Goal: Task Accomplishment & Management: Manage account settings

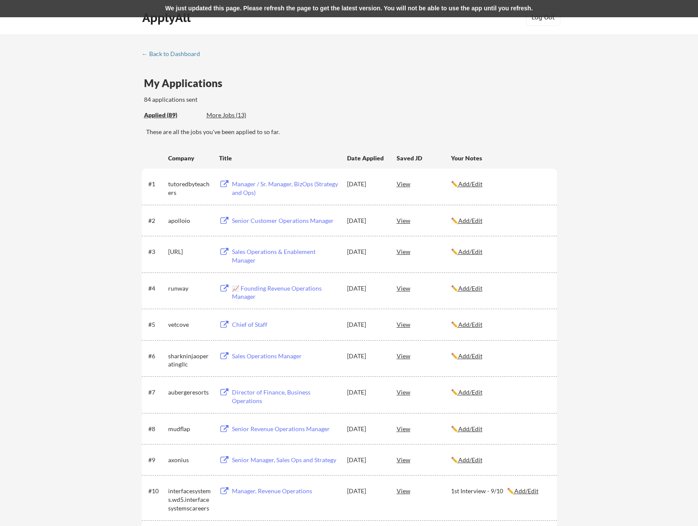
scroll to position [329, 0]
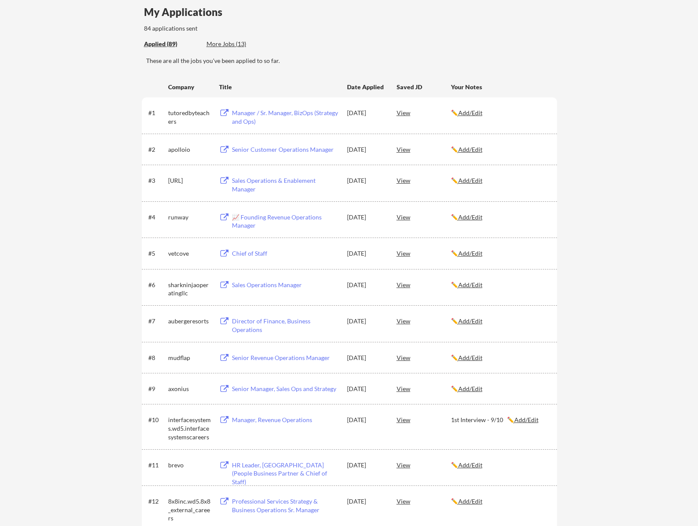
scroll to position [71, 0]
click at [173, 293] on div "sharkninjaoperatingllc" at bounding box center [189, 289] width 43 height 17
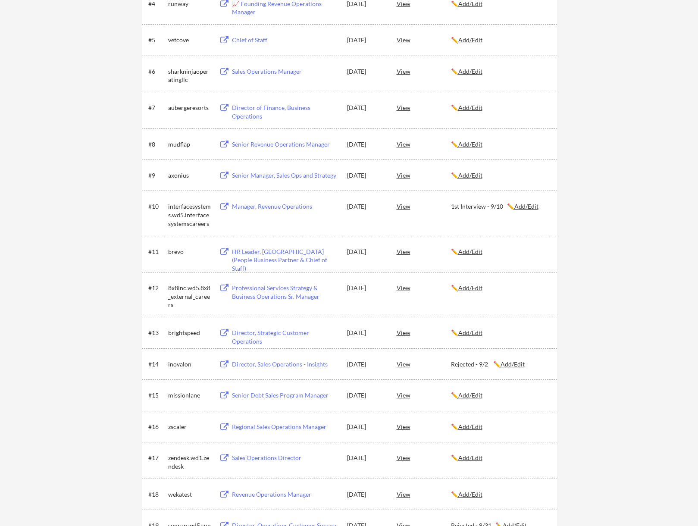
scroll to position [329, 0]
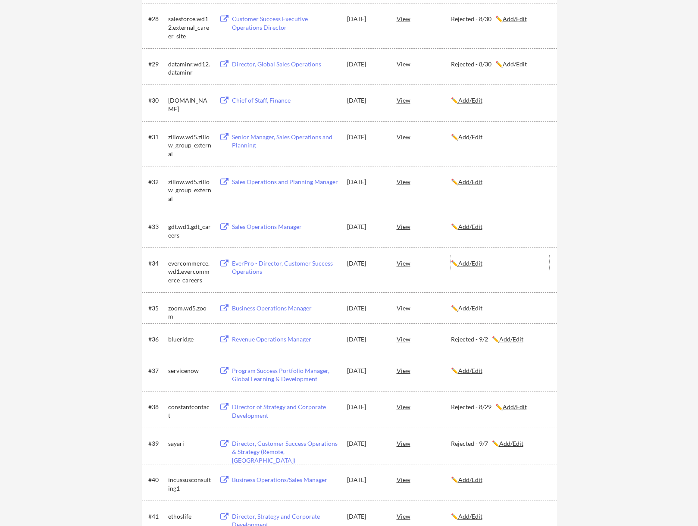
click at [471, 263] on u "Add/Edit" at bounding box center [470, 263] width 24 height 7
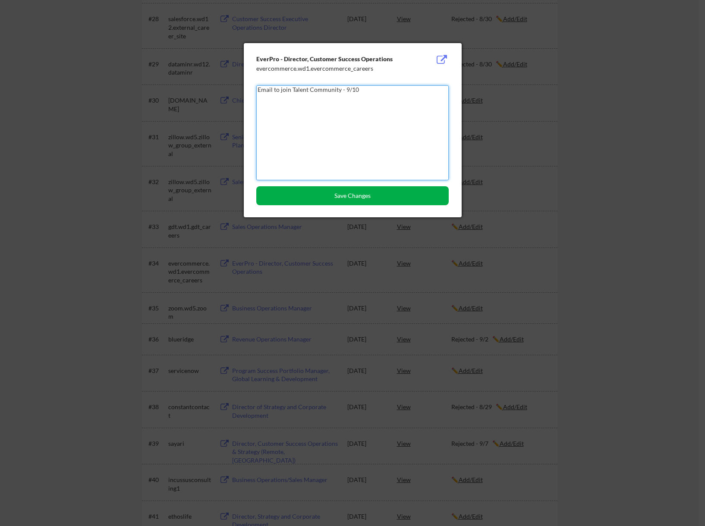
type textarea "Email to join Talent Community - 9/10"
click at [336, 193] on button "Save Changes" at bounding box center [352, 195] width 192 height 19
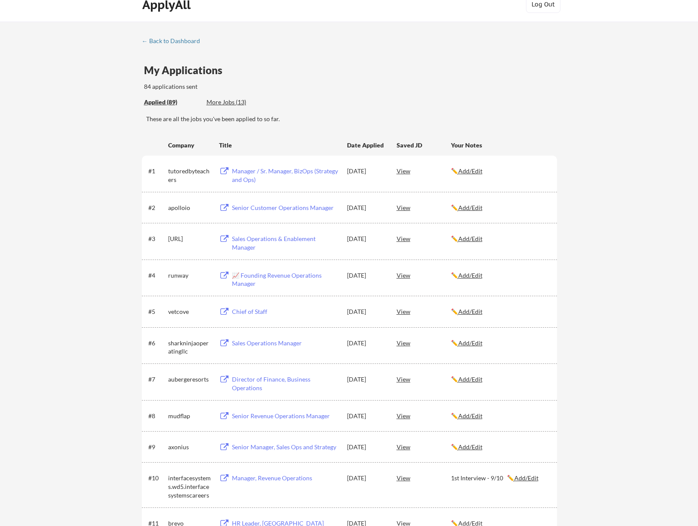
scroll to position [0, 0]
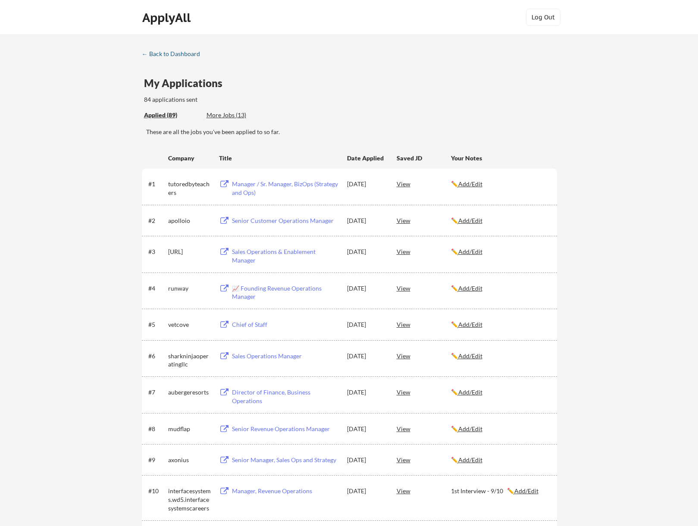
click at [166, 53] on div "← Back to Dashboard" at bounding box center [174, 54] width 65 height 6
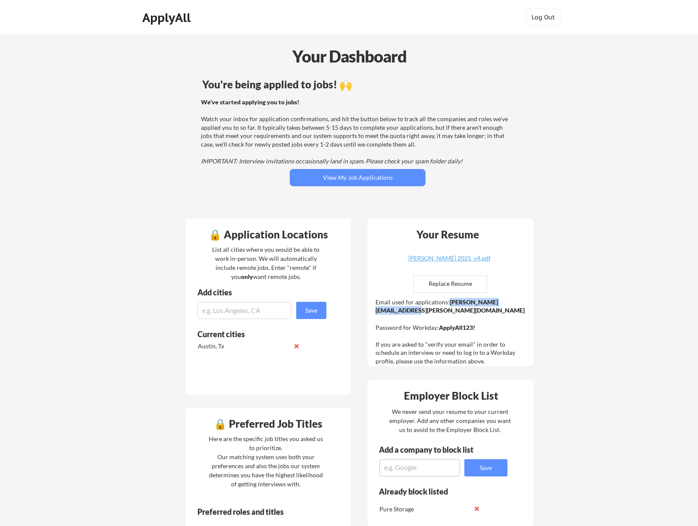
drag, startPoint x: 524, startPoint y: 304, endPoint x: 448, endPoint y: 302, distance: 75.9
click at [448, 302] on div "Email used for applications: [PERSON_NAME][EMAIL_ADDRESS][PERSON_NAME][DOMAIN_N…" at bounding box center [452, 332] width 152 height 68
copy strong "[PERSON_NAME][EMAIL_ADDRESS][PERSON_NAME][DOMAIN_NAME]"
click at [558, 66] on div "Your Dashboard" at bounding box center [349, 56] width 697 height 25
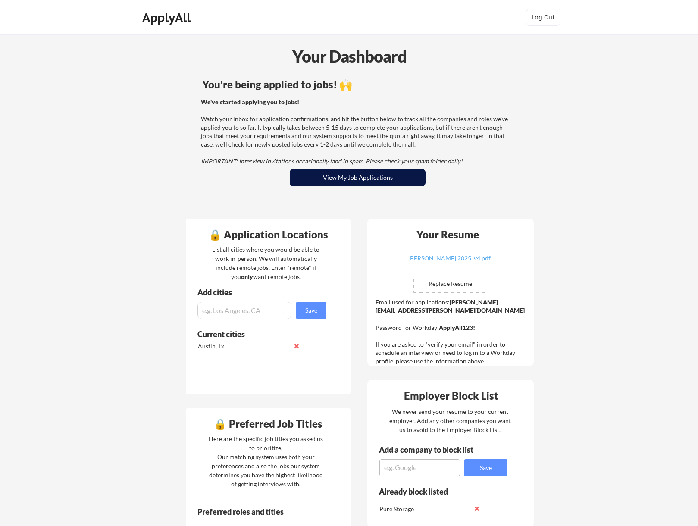
click at [324, 179] on button "View My Job Applications" at bounding box center [358, 177] width 136 height 17
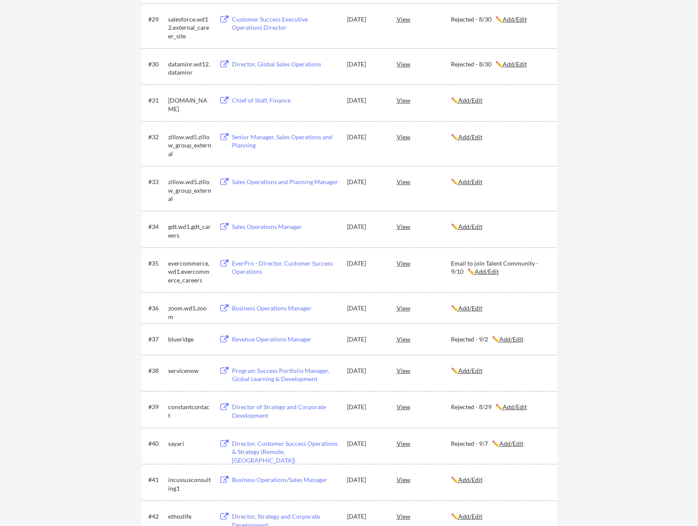
click at [626, 145] on div "← Back to Dashboard My Applications 90 applications sent Applied (90) More Jobs…" at bounding box center [349, 532] width 698 height 3320
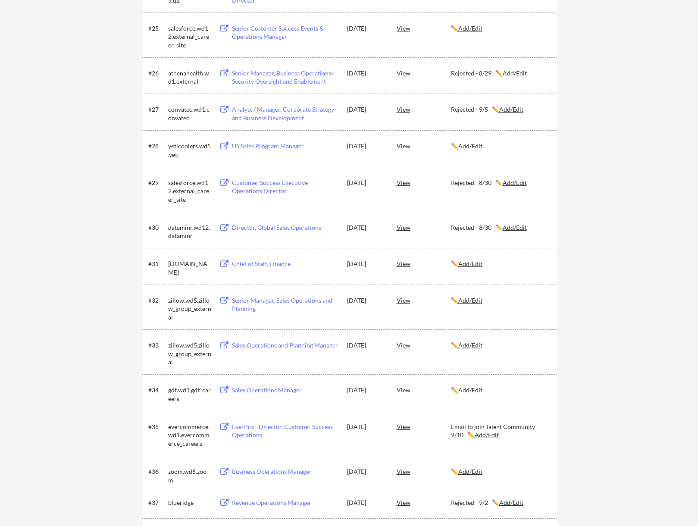
scroll to position [990, 0]
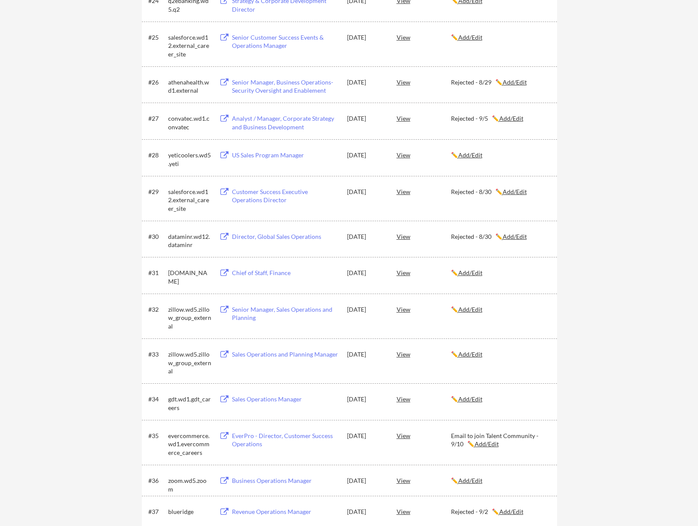
click at [492, 445] on u "Add/Edit" at bounding box center [487, 443] width 24 height 7
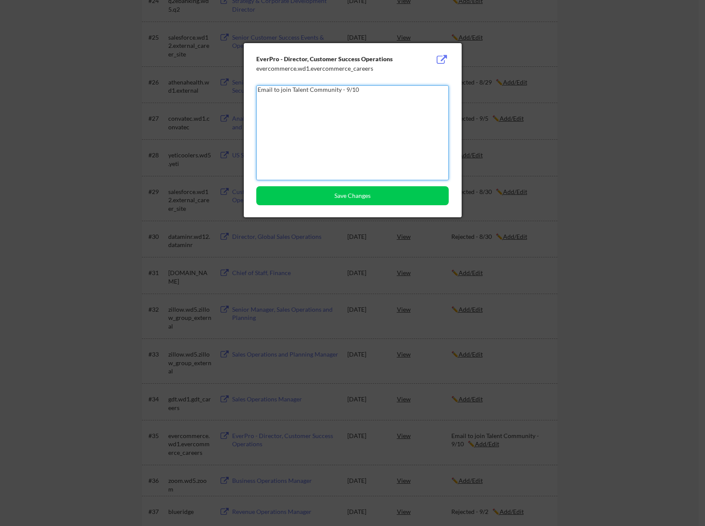
drag, startPoint x: 288, startPoint y: 89, endPoint x: 159, endPoint y: 92, distance: 129.0
type textarea "Joined Talent Community - 9/10"
click at [329, 191] on button "Save Changes" at bounding box center [352, 195] width 192 height 19
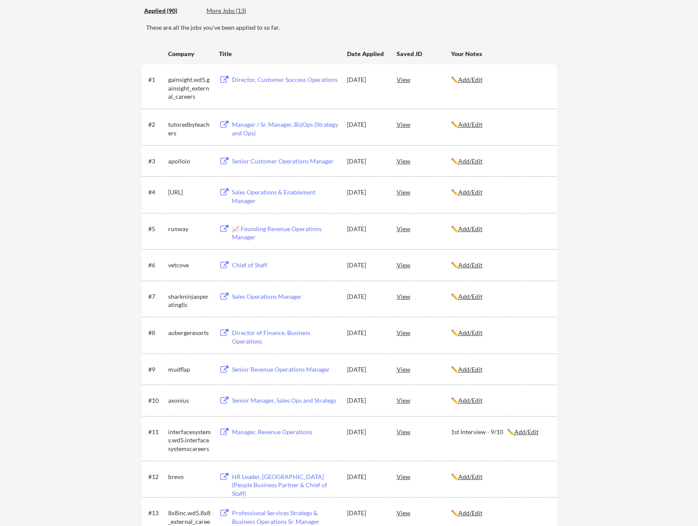
scroll to position [0, 0]
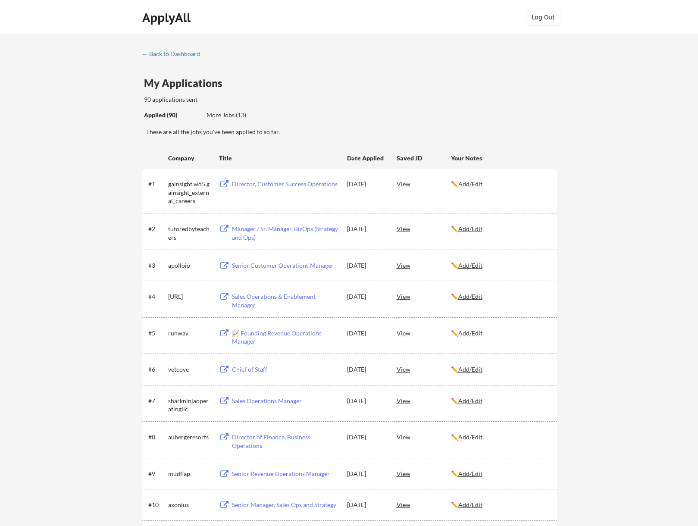
click at [230, 113] on div "More Jobs (13)" at bounding box center [238, 115] width 63 height 9
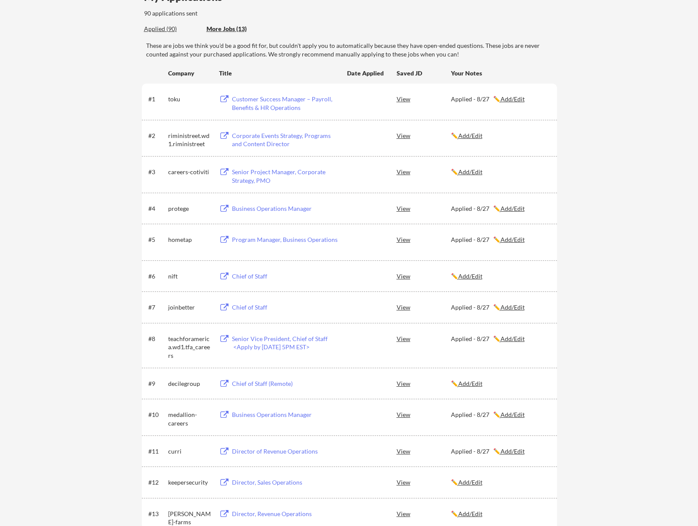
scroll to position [129, 0]
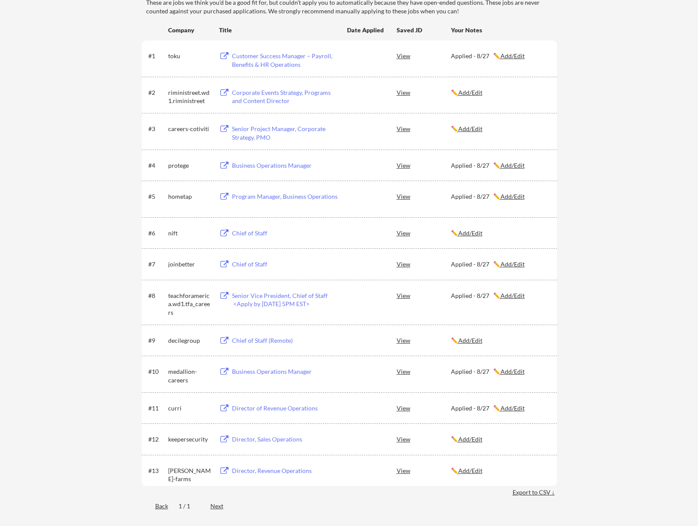
click at [248, 442] on div "Director, Sales Operations" at bounding box center [285, 439] width 107 height 9
click at [259, 477] on div "Director, Revenue Operations" at bounding box center [284, 471] width 109 height 16
